Goal: Information Seeking & Learning: Learn about a topic

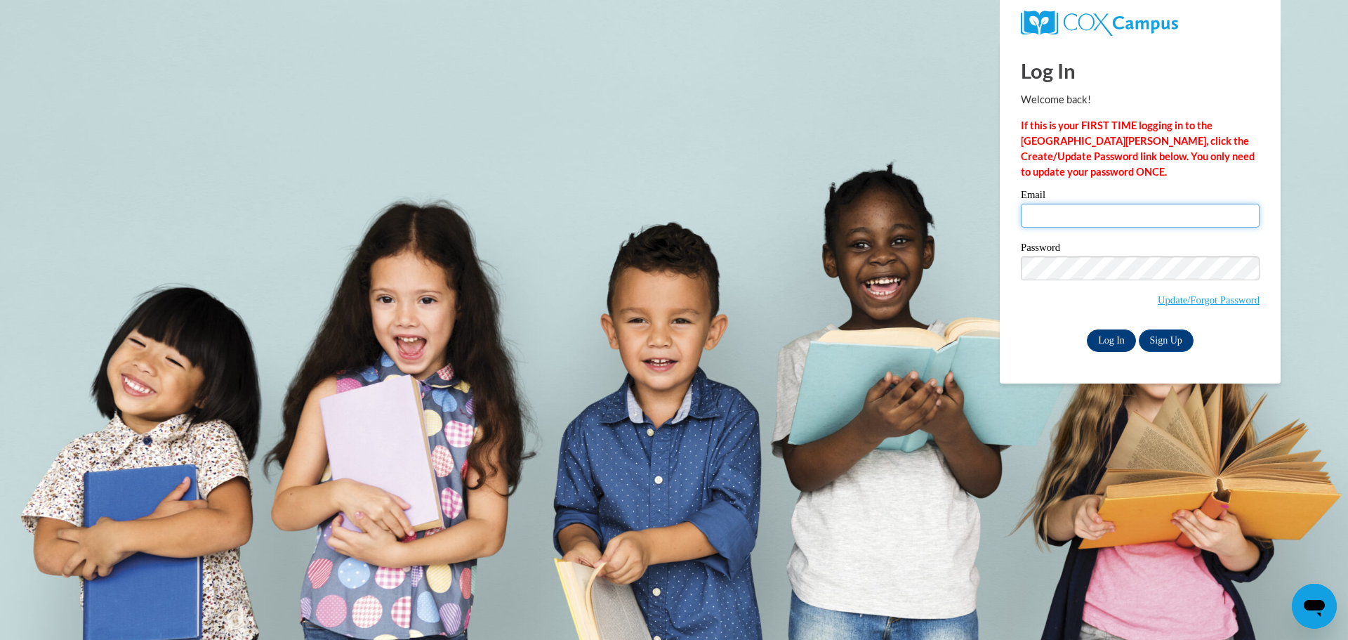
type input "Jerilyn.Hyndman@gcpsk12.org"
click at [1115, 344] on input "Log In" at bounding box center [1111, 340] width 49 height 22
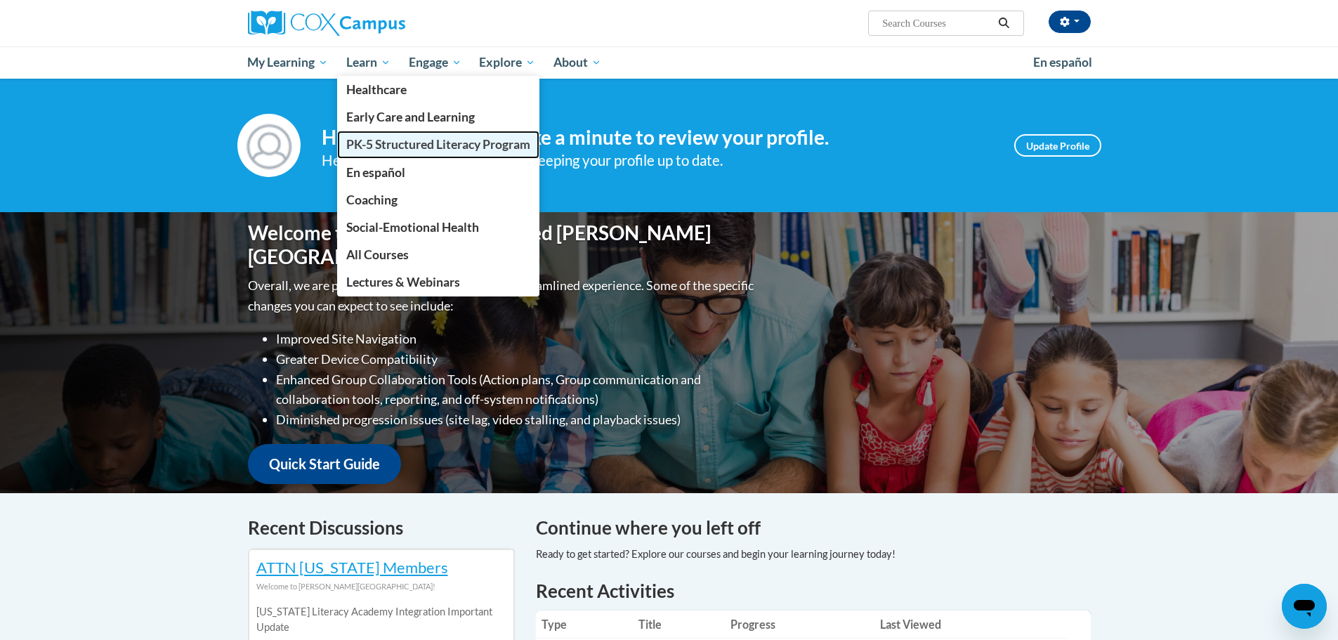
click at [376, 148] on span "PK-5 Structured Literacy Program" at bounding box center [438, 144] width 184 height 15
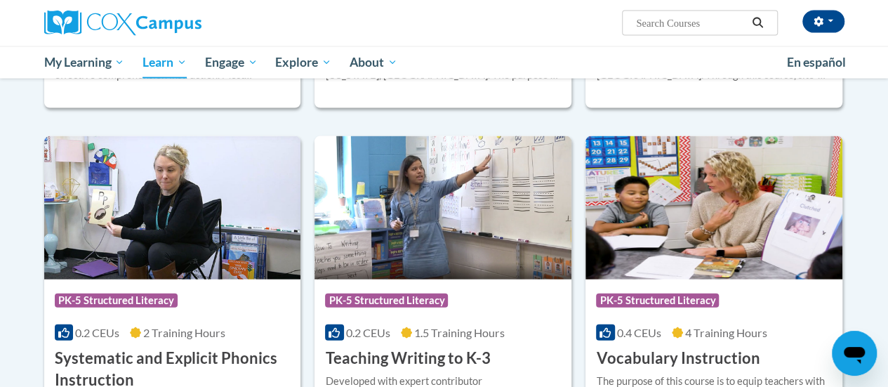
scroll to position [1545, 0]
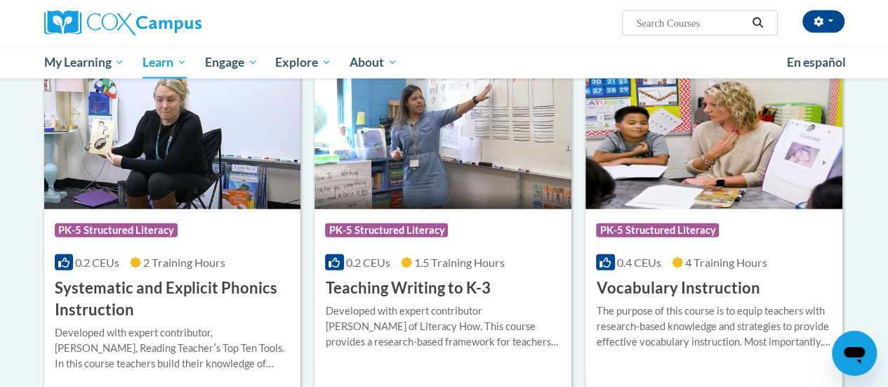
click at [143, 261] on div "0.2 CEUs 2 Training Hours" at bounding box center [173, 262] width 236 height 15
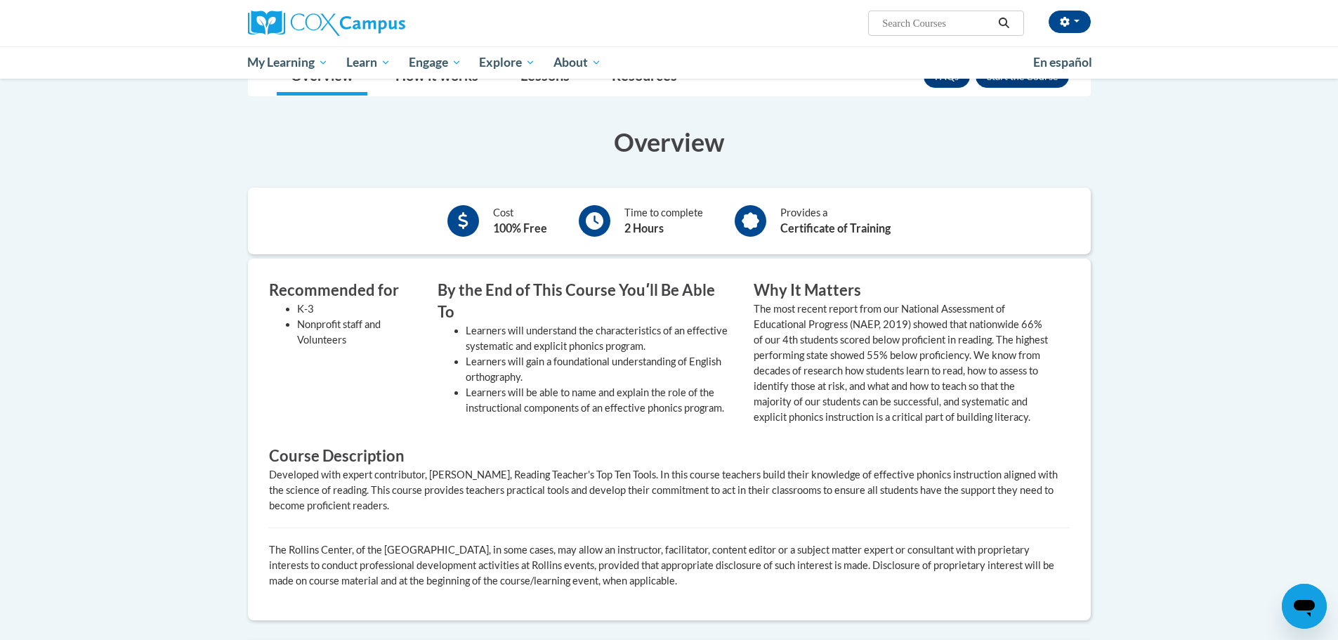
scroll to position [140, 0]
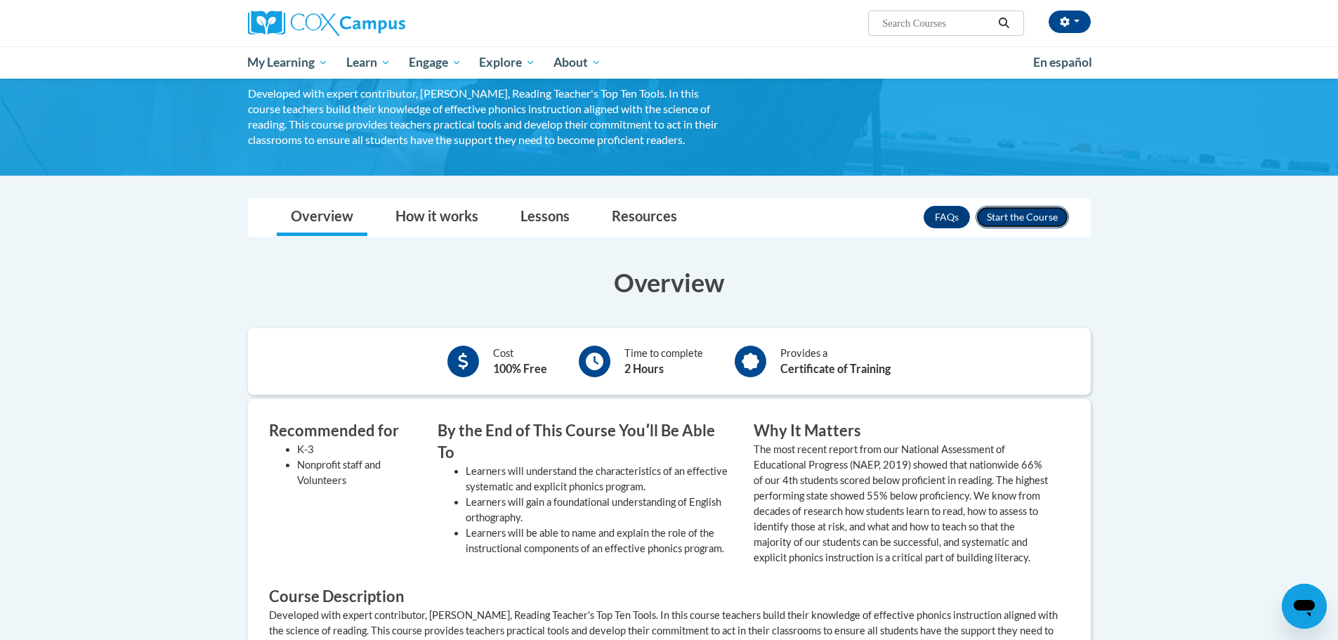
click at [888, 219] on button "Enroll" at bounding box center [1021, 217] width 93 height 22
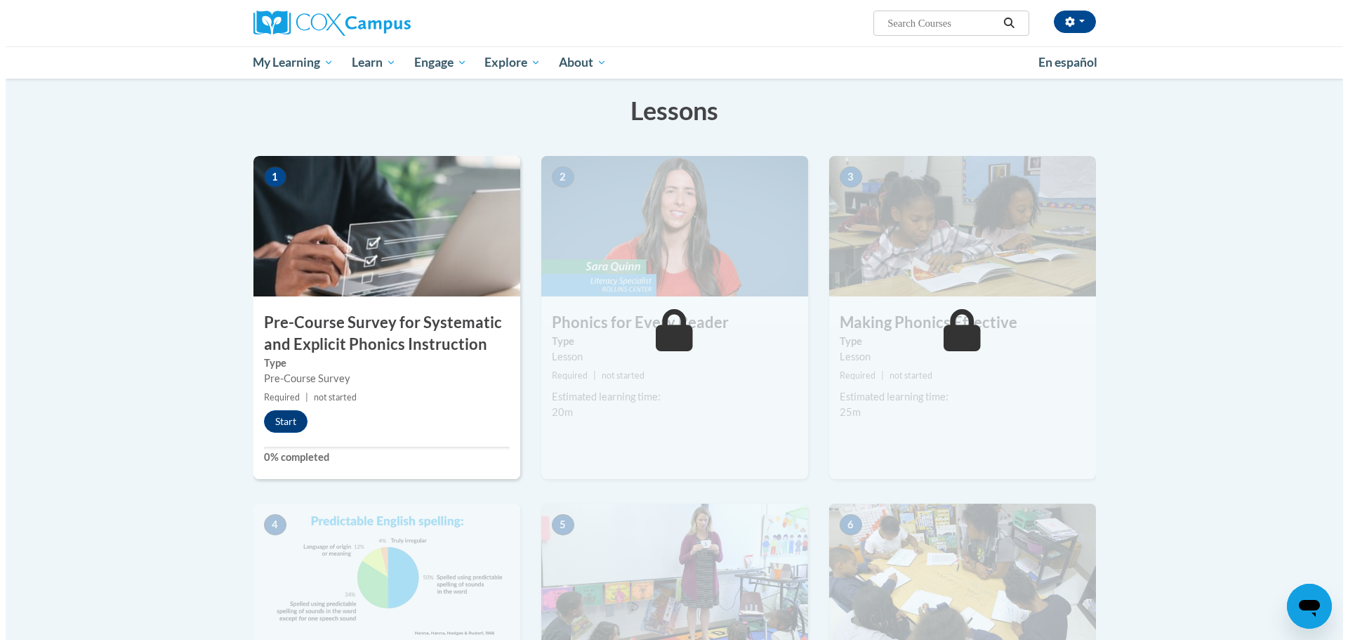
scroll to position [140, 0]
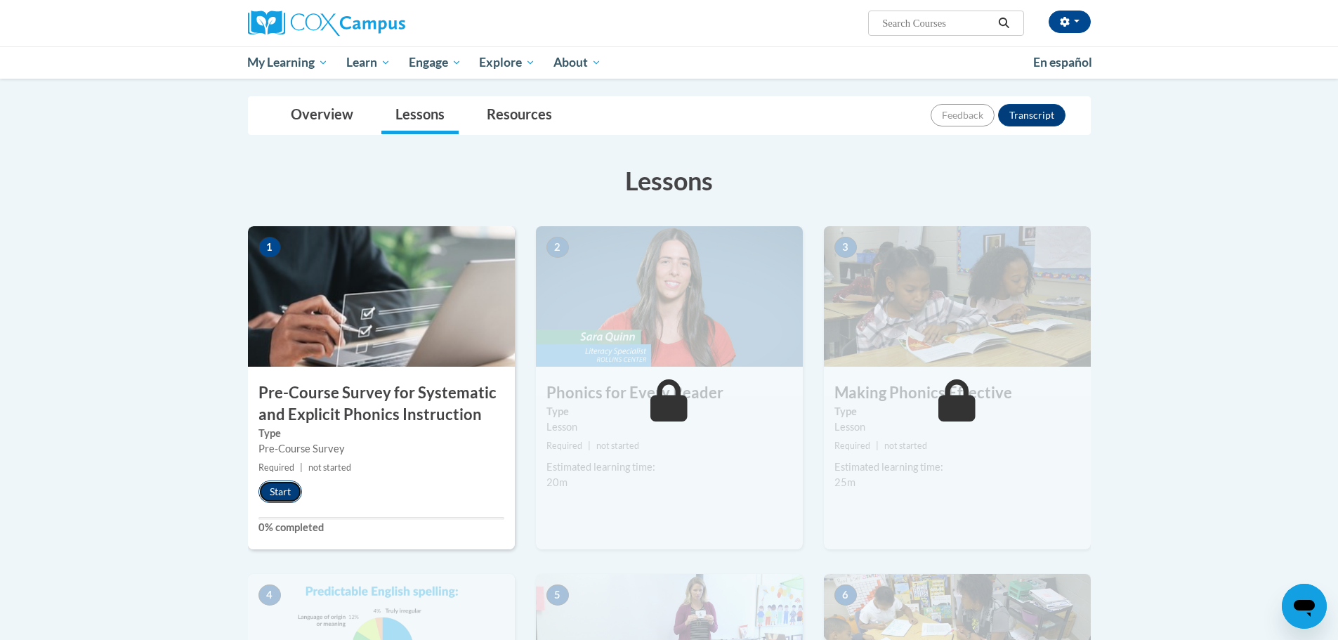
click at [270, 495] on button "Start" at bounding box center [280, 491] width 44 height 22
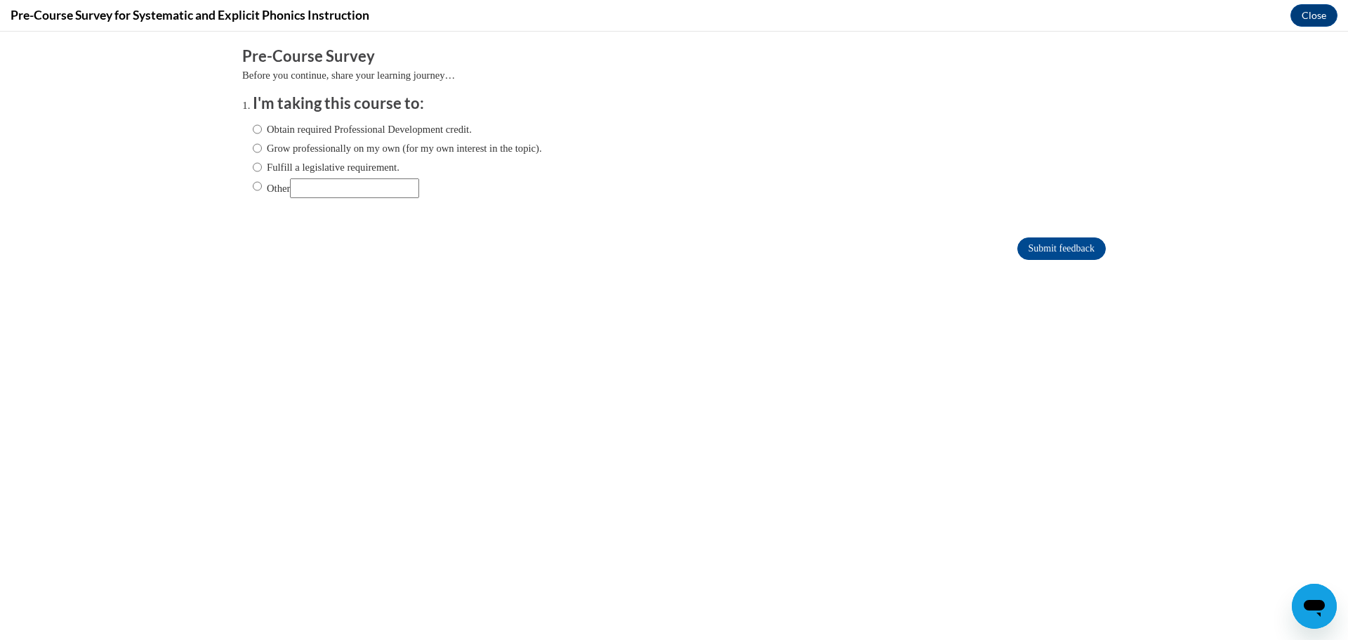
scroll to position [0, 0]
click at [253, 169] on input "Fulfill a legislative requirement." at bounding box center [257, 166] width 9 height 15
radio input "true"
click at [1025, 251] on input "Submit feedback" at bounding box center [1062, 248] width 88 height 22
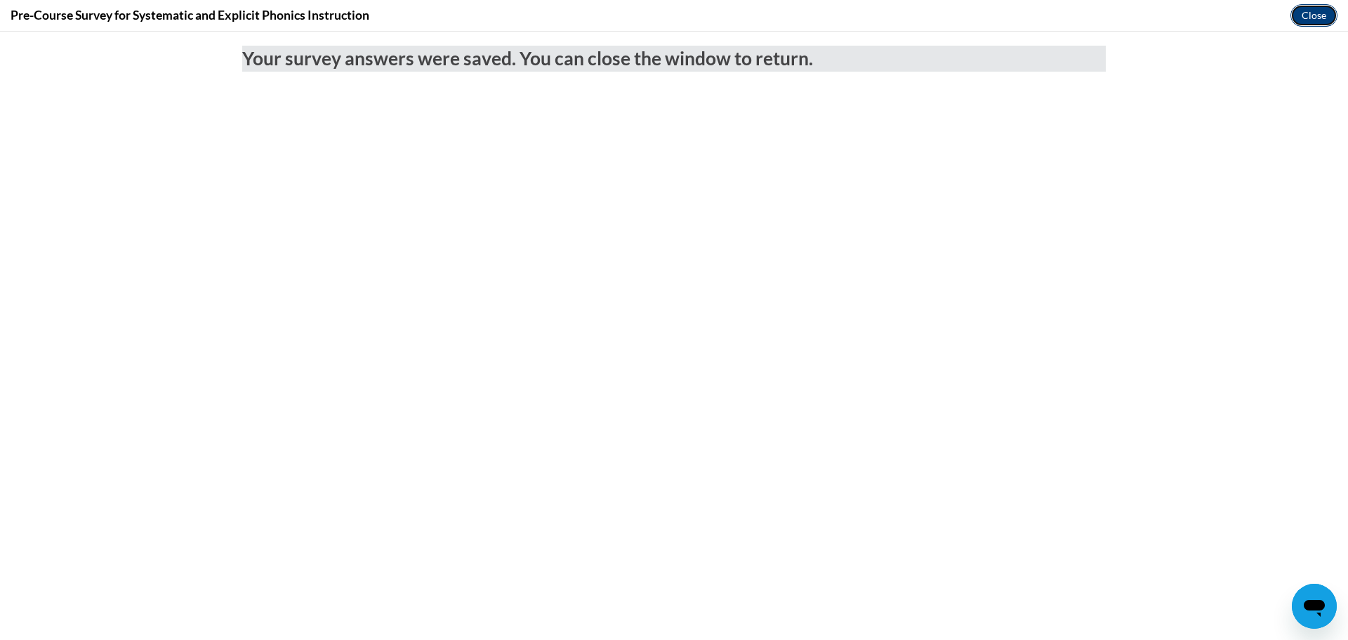
click at [1309, 12] on button "Close" at bounding box center [1314, 15] width 47 height 22
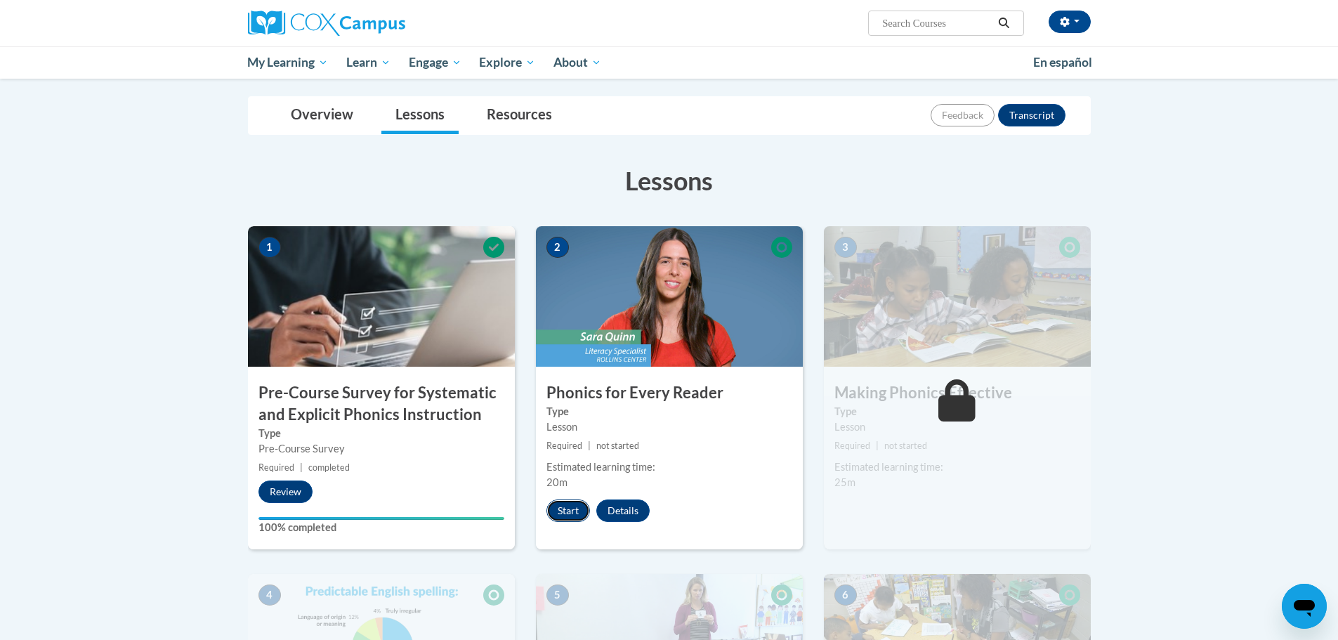
click at [569, 513] on button "Start" at bounding box center [568, 510] width 44 height 22
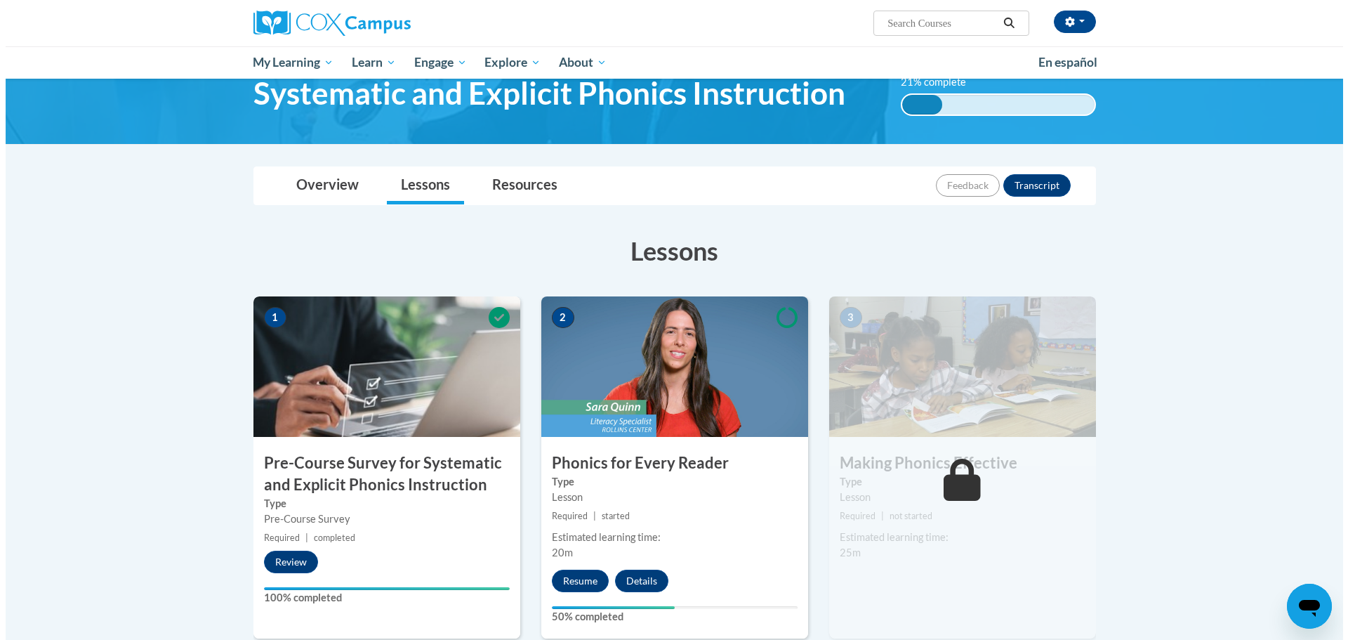
scroll to position [140, 0]
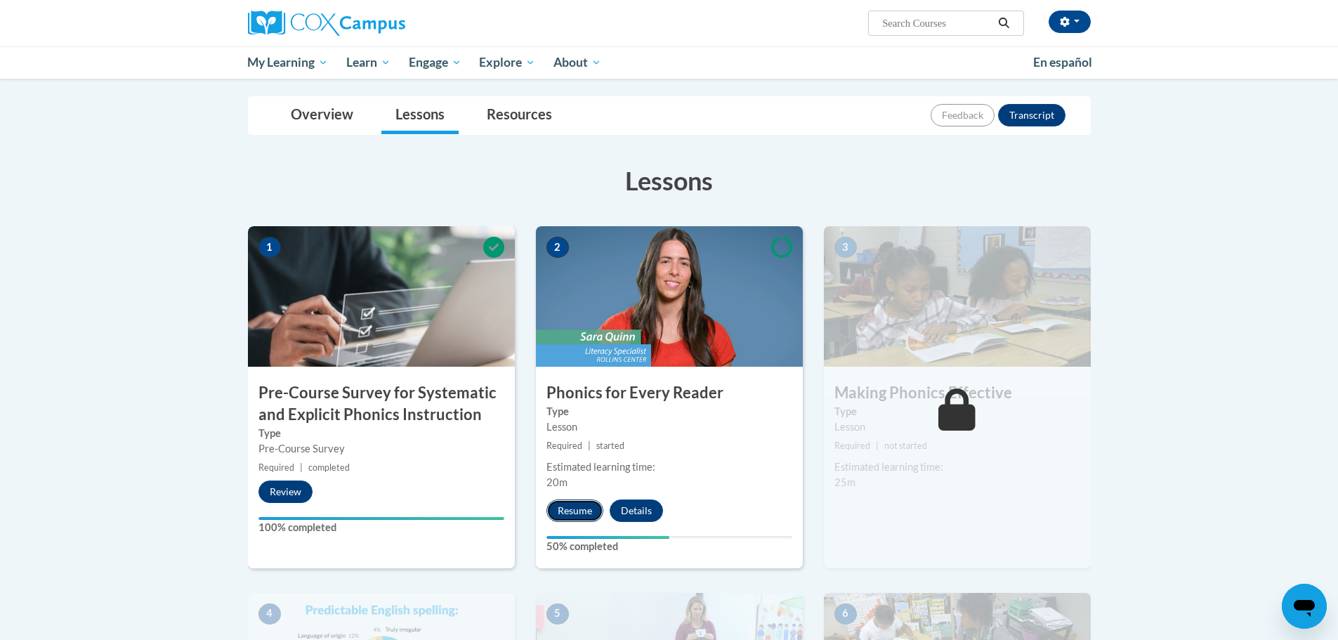
click at [583, 508] on button "Resume" at bounding box center [574, 510] width 57 height 22
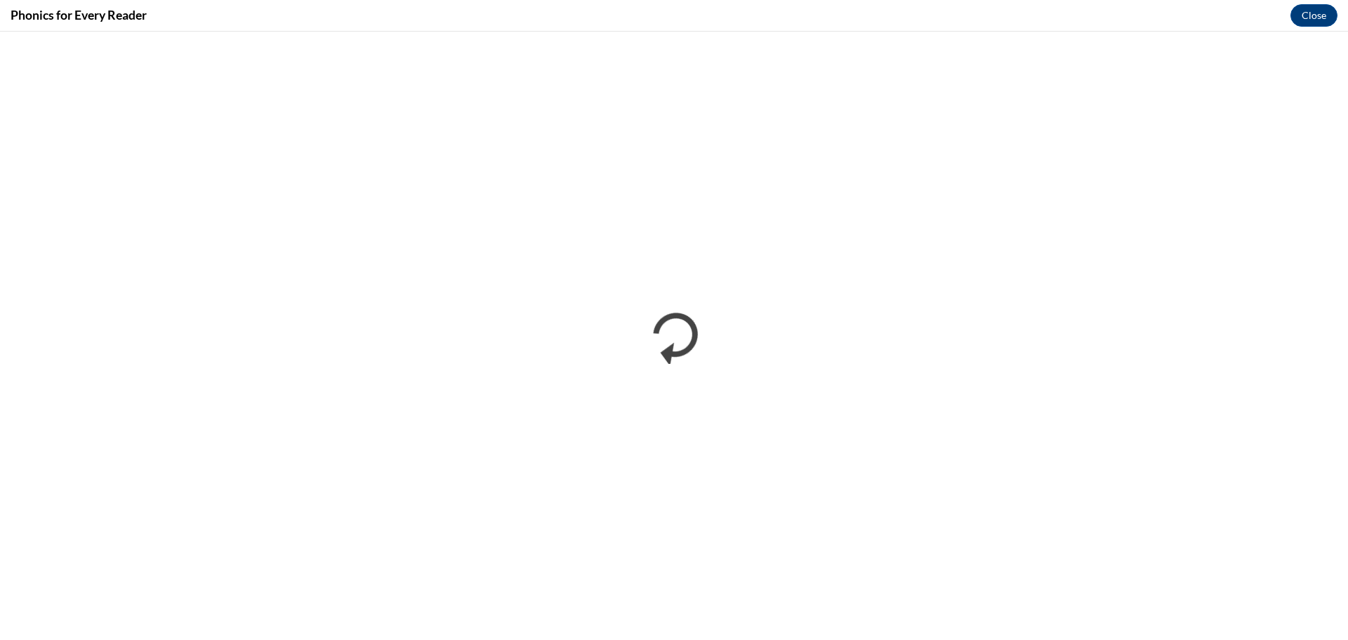
scroll to position [0, 0]
